Goal: Information Seeking & Learning: Learn about a topic

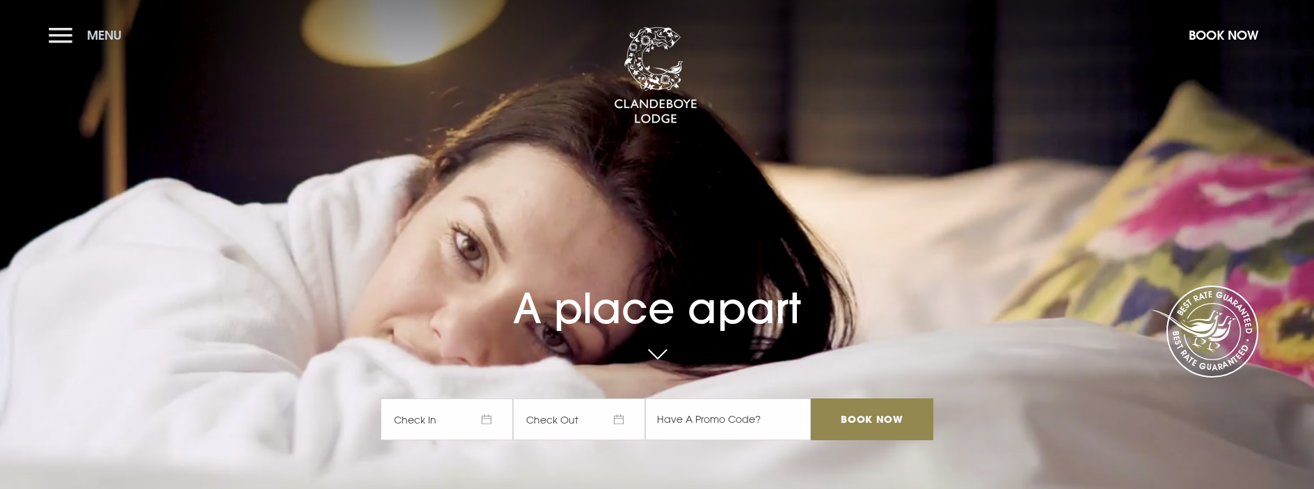
click at [107, 37] on span "Menu" at bounding box center [104, 35] width 35 height 16
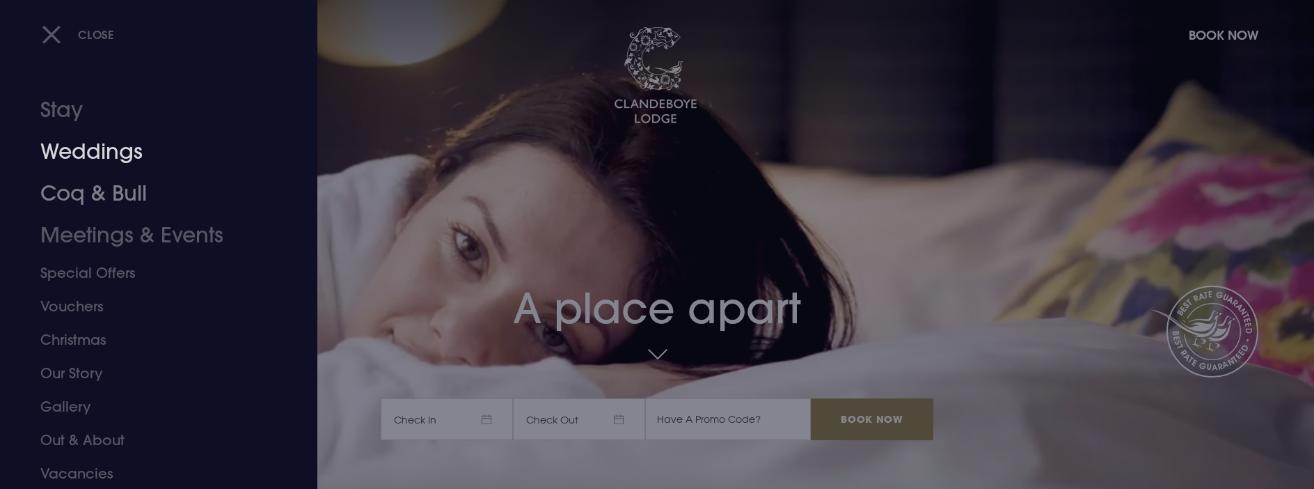
click at [99, 188] on link "Coq & Bull" at bounding box center [150, 194] width 220 height 42
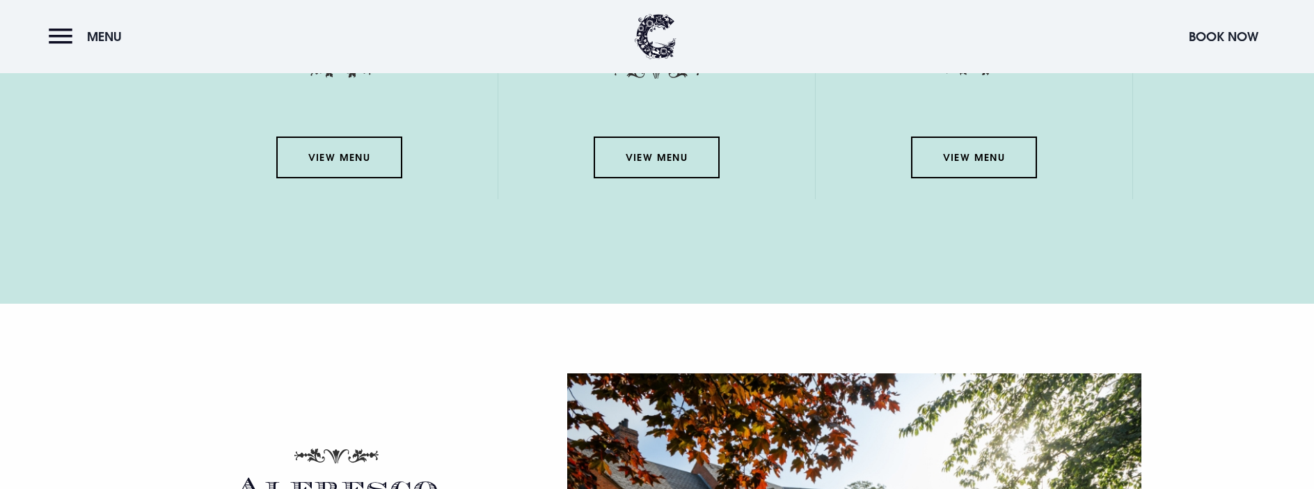
scroll to position [2018, 0]
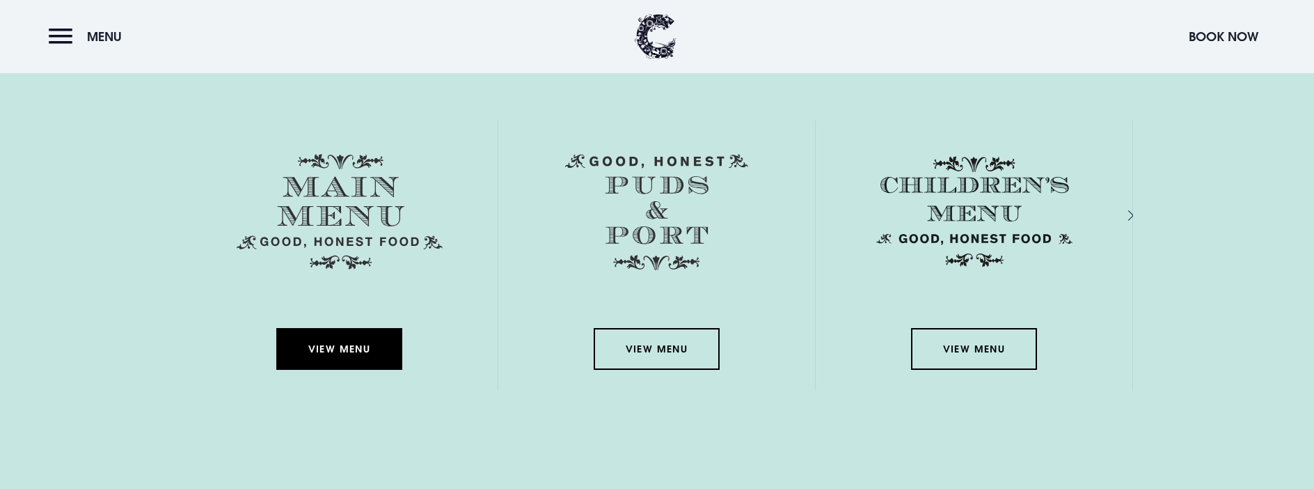
click at [373, 370] on link "View Menu" at bounding box center [338, 349] width 125 height 42
click at [207, 211] on div "View Menu" at bounding box center [339, 255] width 317 height 270
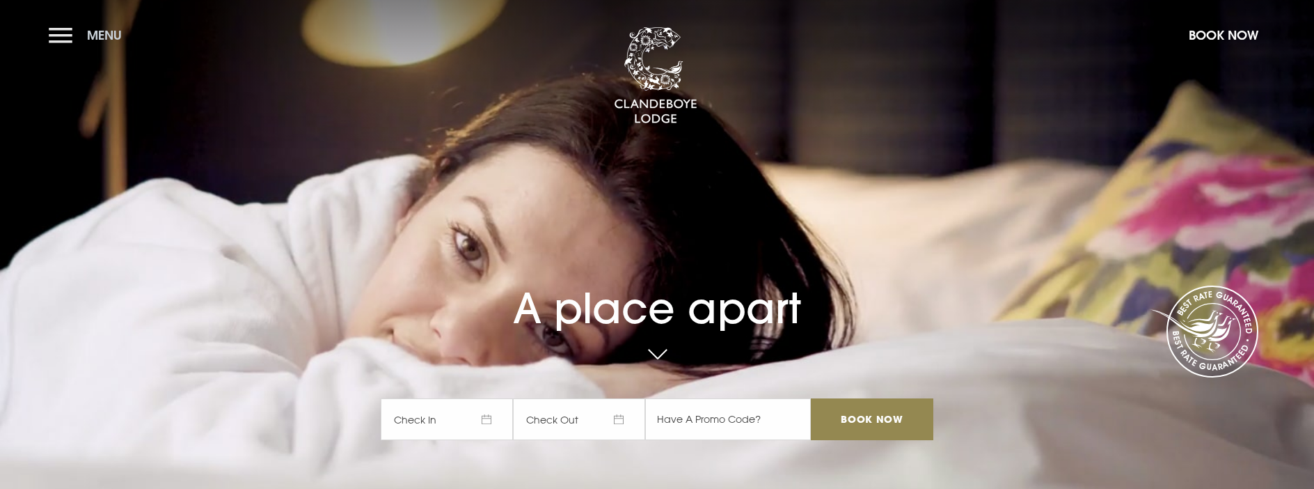
click at [71, 28] on button "Menu" at bounding box center [89, 35] width 80 height 30
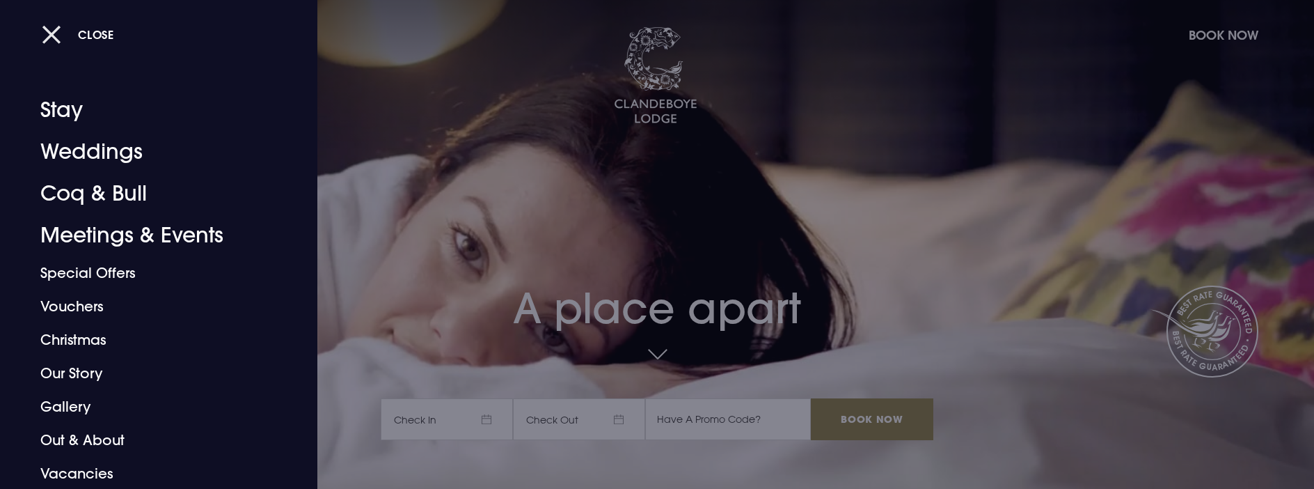
click at [79, 48] on button "Close" at bounding box center [78, 34] width 72 height 29
